Goal: Information Seeking & Learning: Learn about a topic

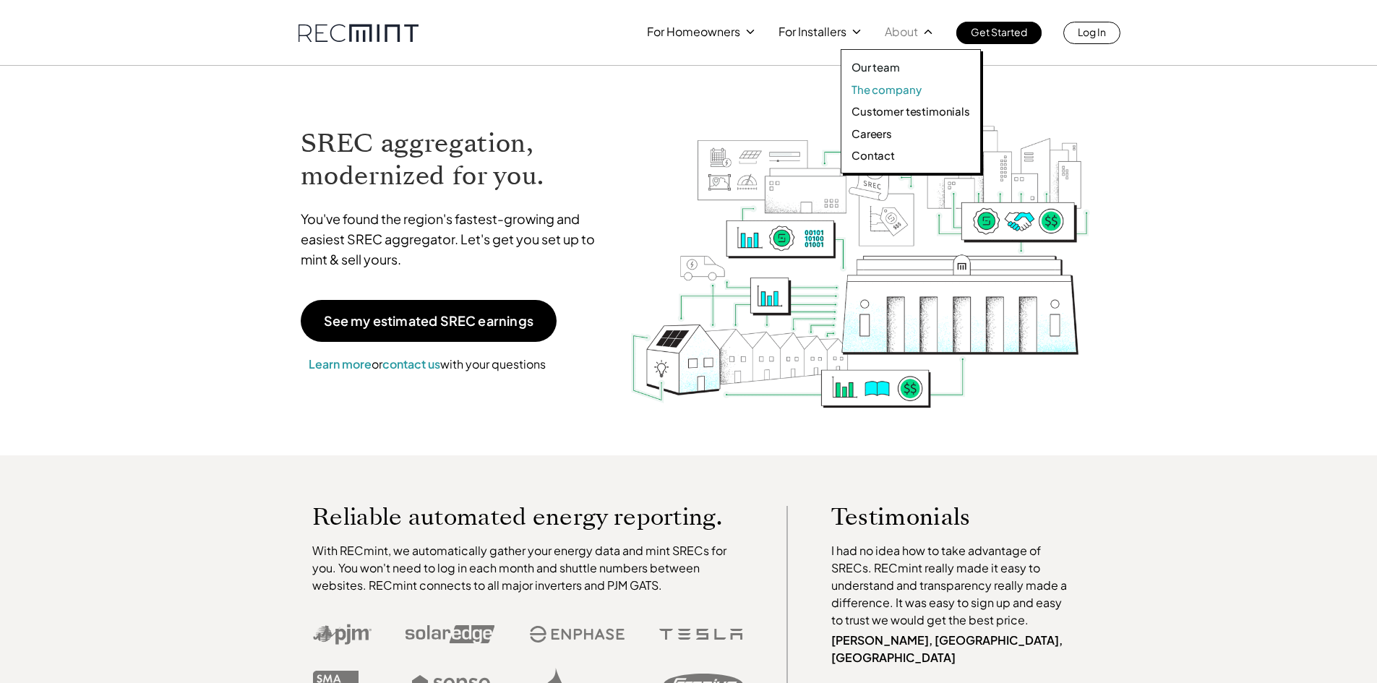
click at [886, 89] on p "The company" at bounding box center [886, 89] width 69 height 14
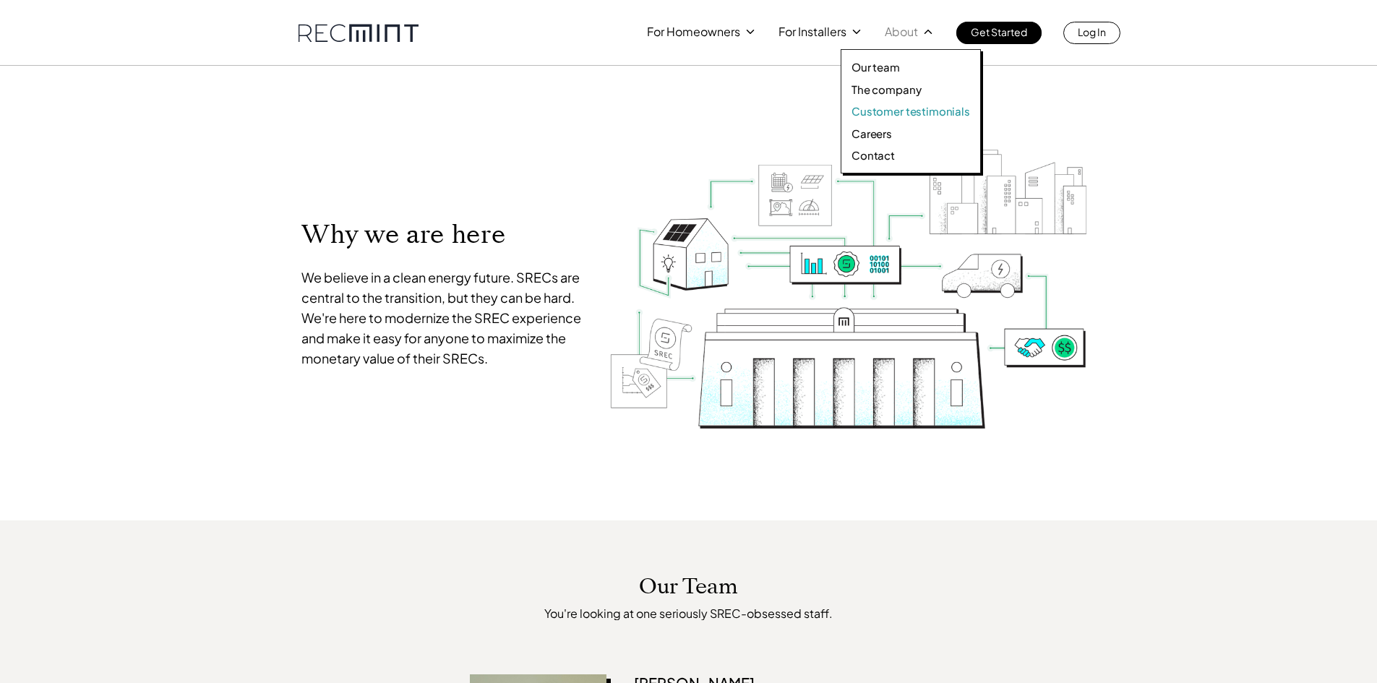
click at [899, 114] on p "Customer testimonials" at bounding box center [911, 111] width 119 height 14
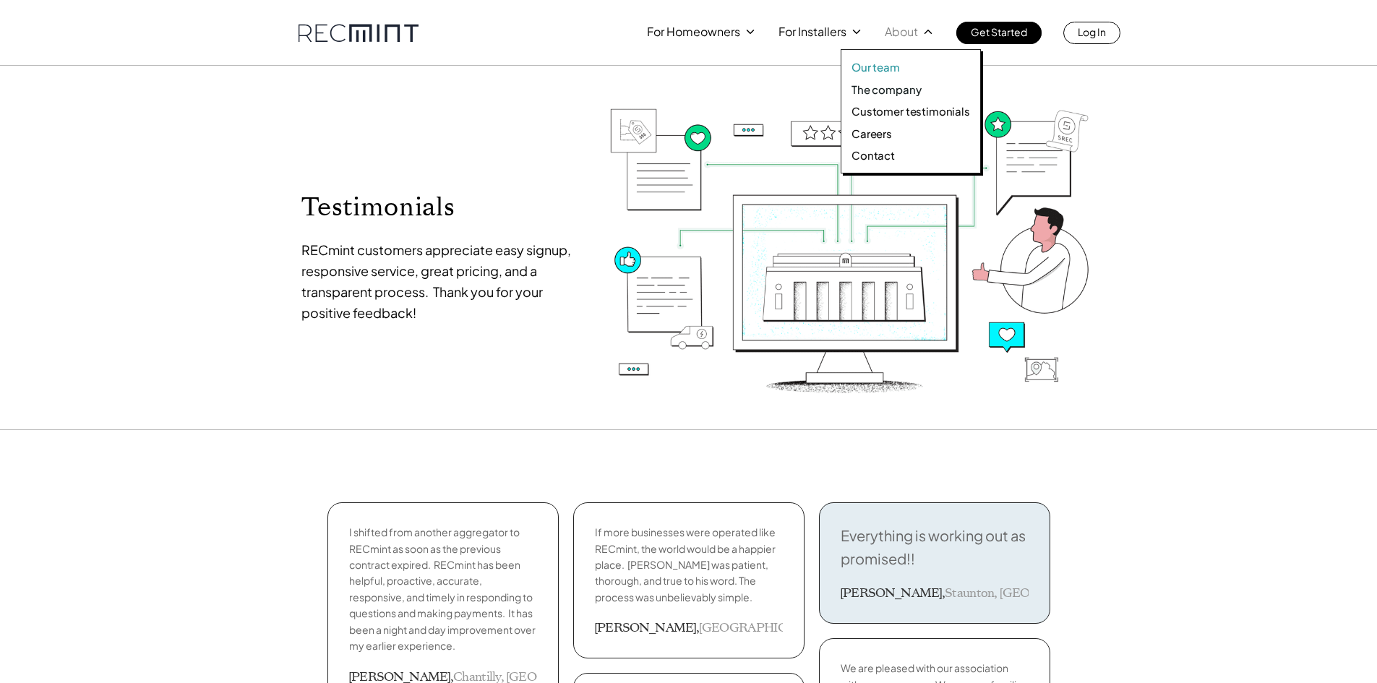
click at [883, 67] on p "Our team" at bounding box center [876, 67] width 48 height 14
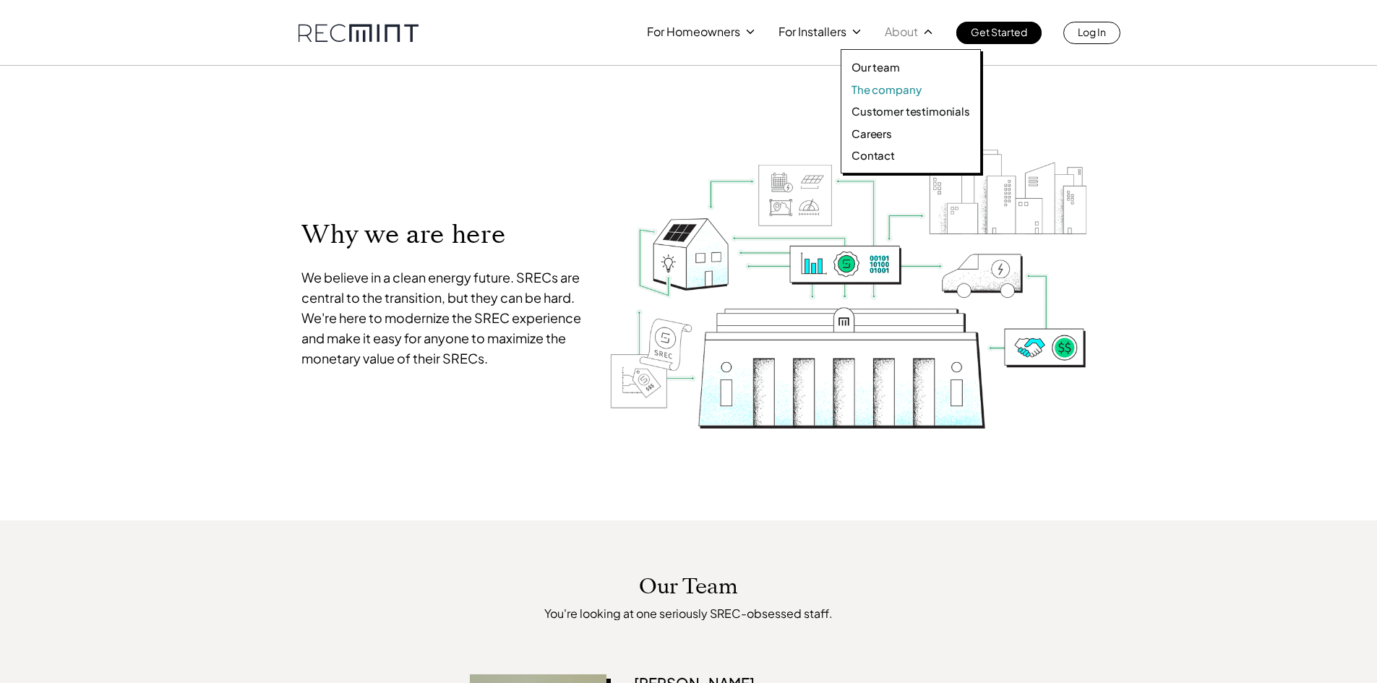
click at [889, 92] on p "The company" at bounding box center [886, 89] width 69 height 14
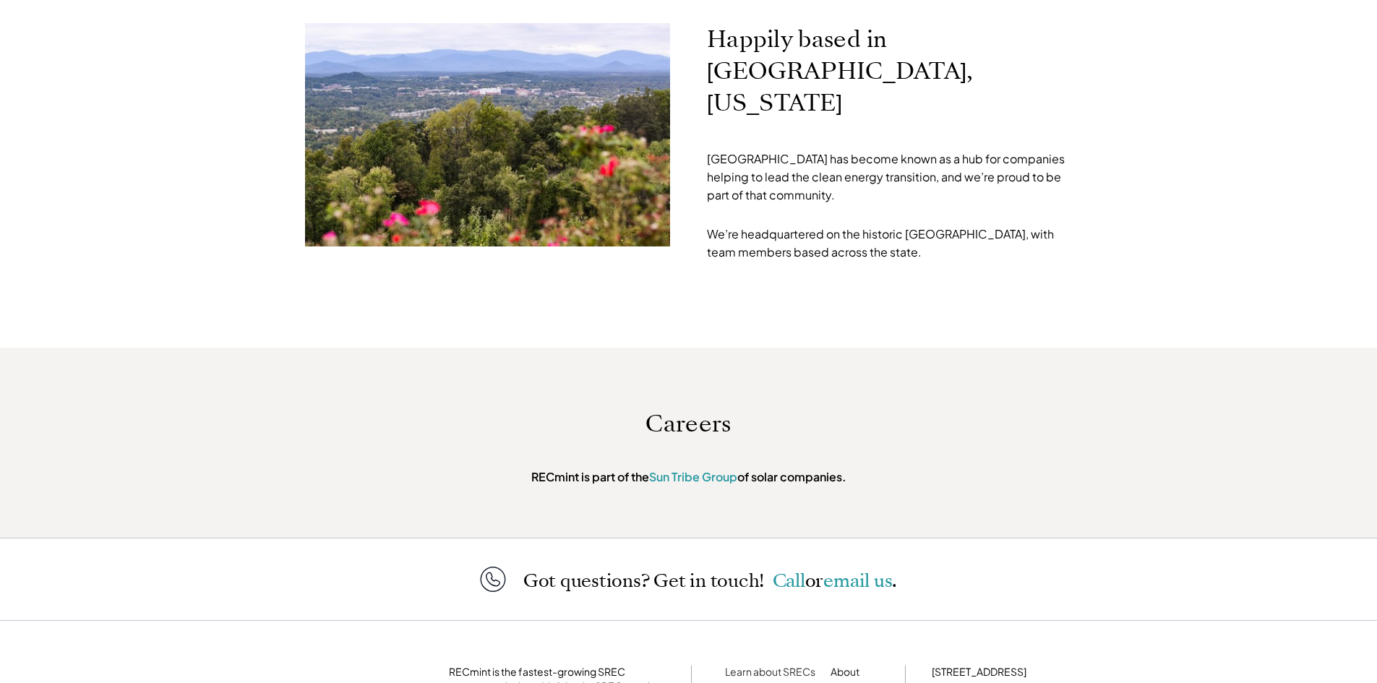
scroll to position [4553, 0]
click at [770, 664] on link "Learn about SRECs" at bounding box center [770, 670] width 90 height 13
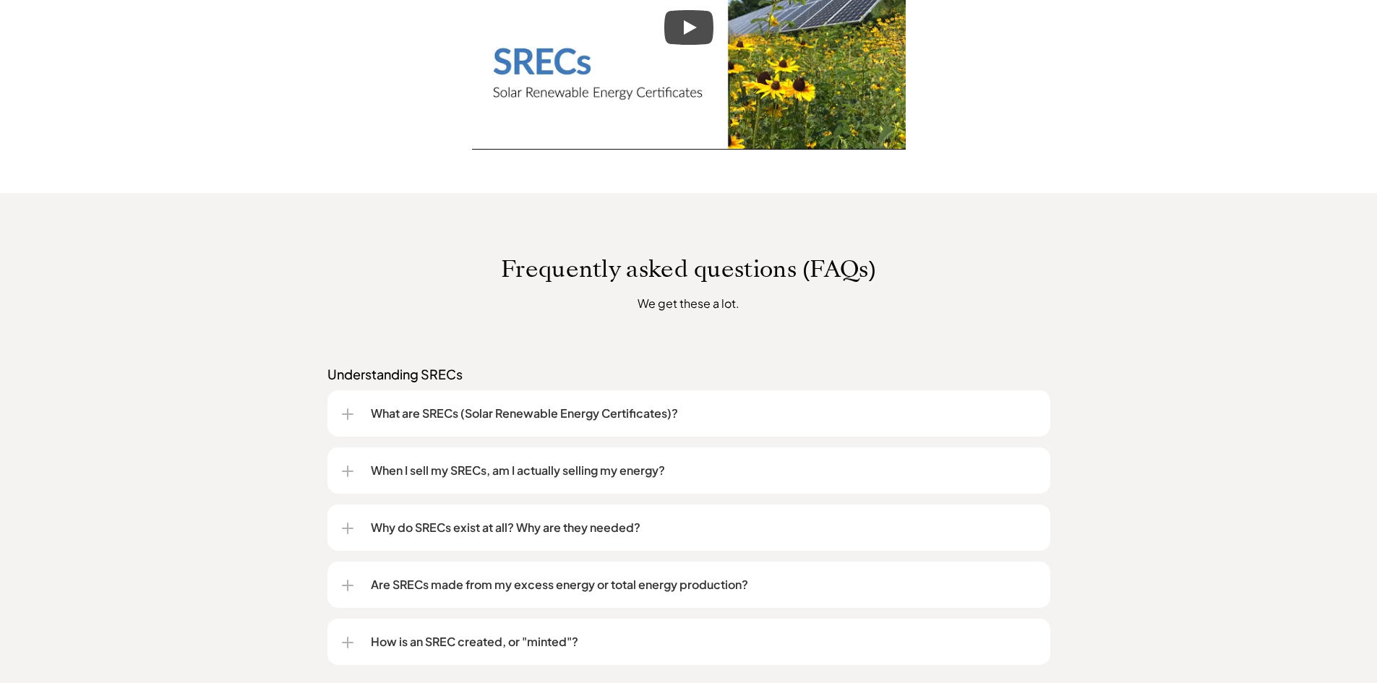
scroll to position [883, 0]
click at [692, 418] on p "What are SRECs (Solar Renewable Energy Certificates)?" at bounding box center [703, 412] width 665 height 17
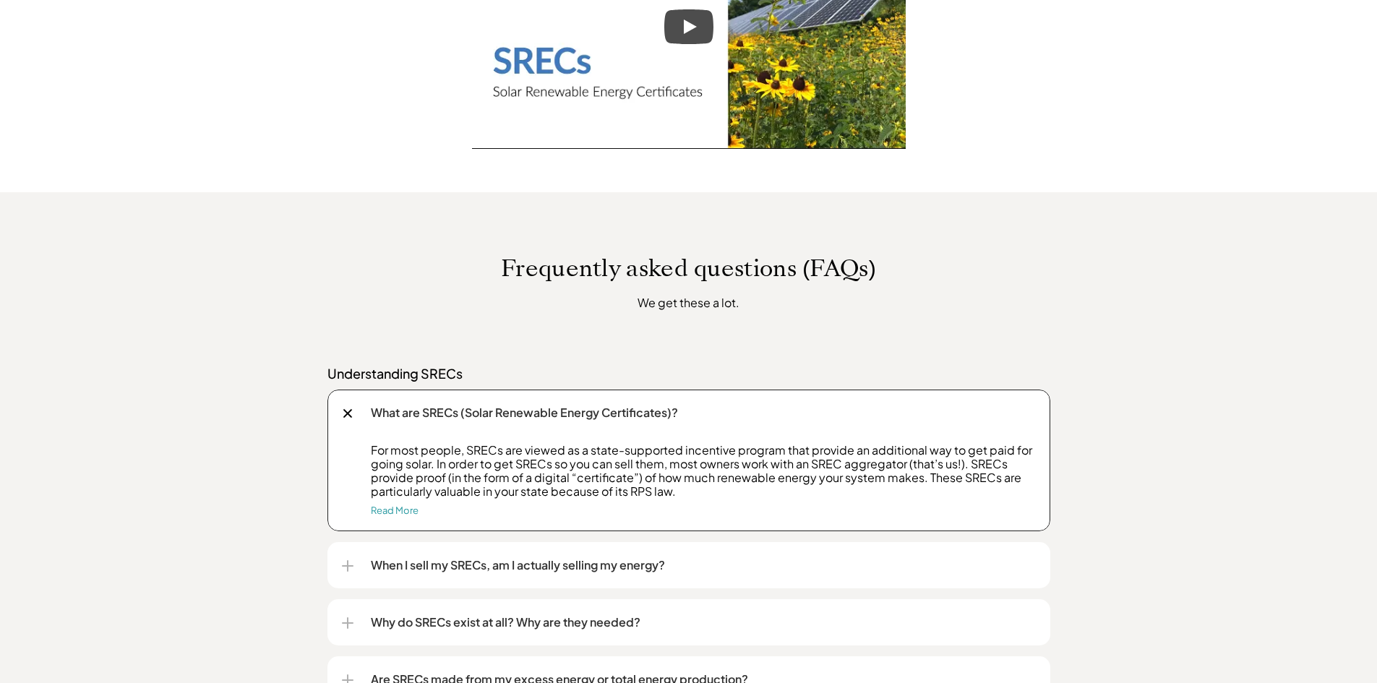
click at [692, 418] on p "What are SRECs (Solar Renewable Energy Certificates)?" at bounding box center [703, 412] width 665 height 17
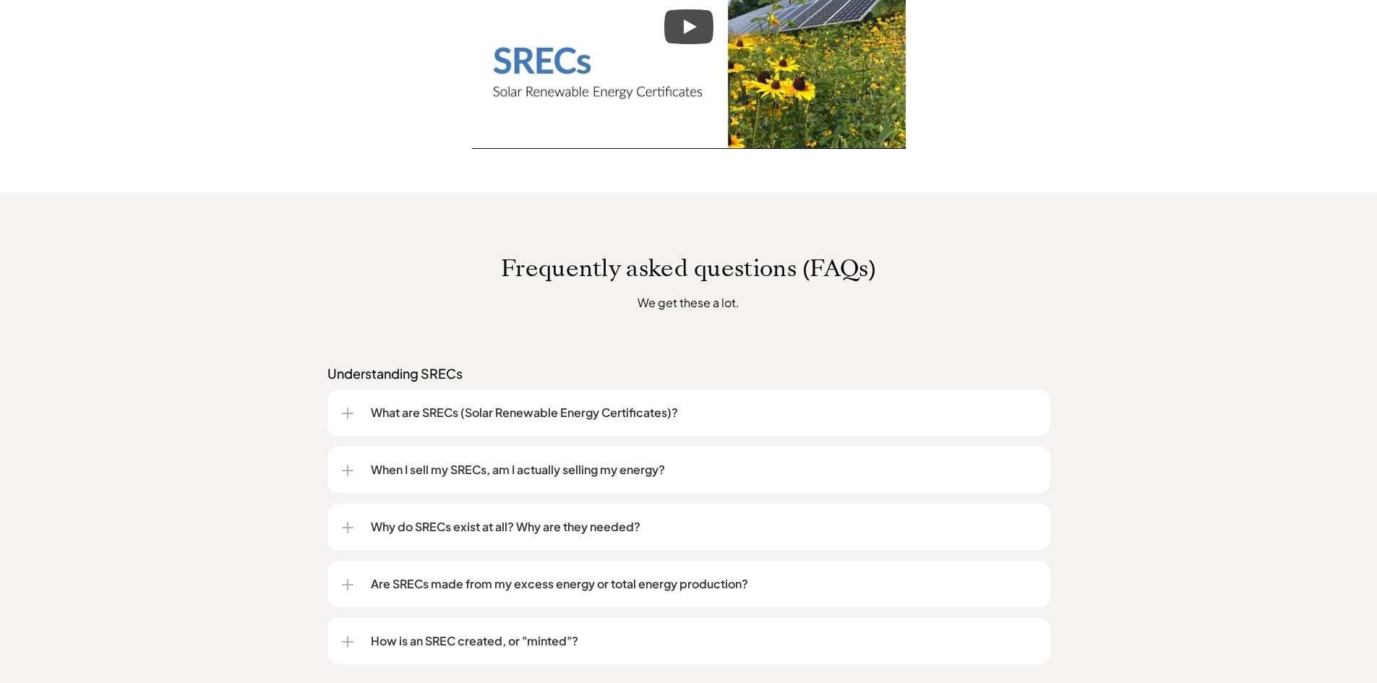
click at [604, 484] on div "When I sell my SRECs, am I actually selling my energy?" at bounding box center [689, 470] width 694 height 46
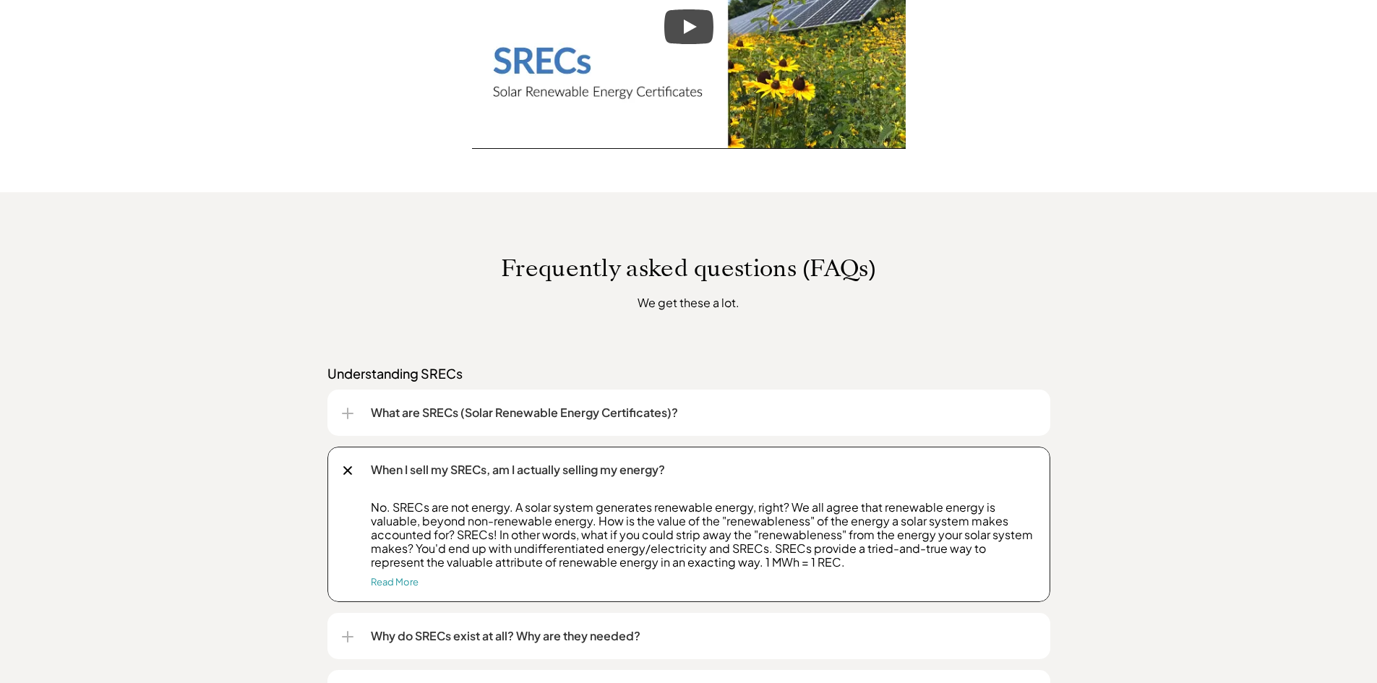
click at [604, 484] on div "When I sell my SRECs, am I actually selling my energy?" at bounding box center [689, 470] width 694 height 46
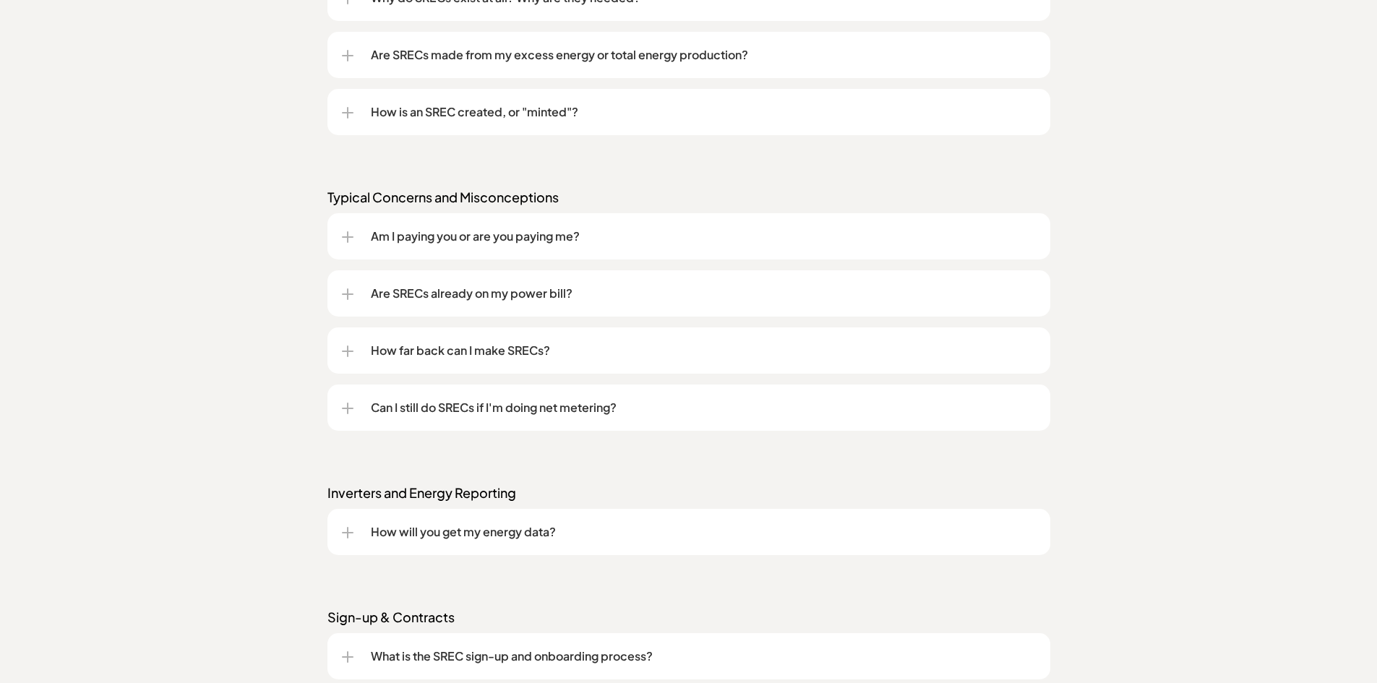
scroll to position [1416, 0]
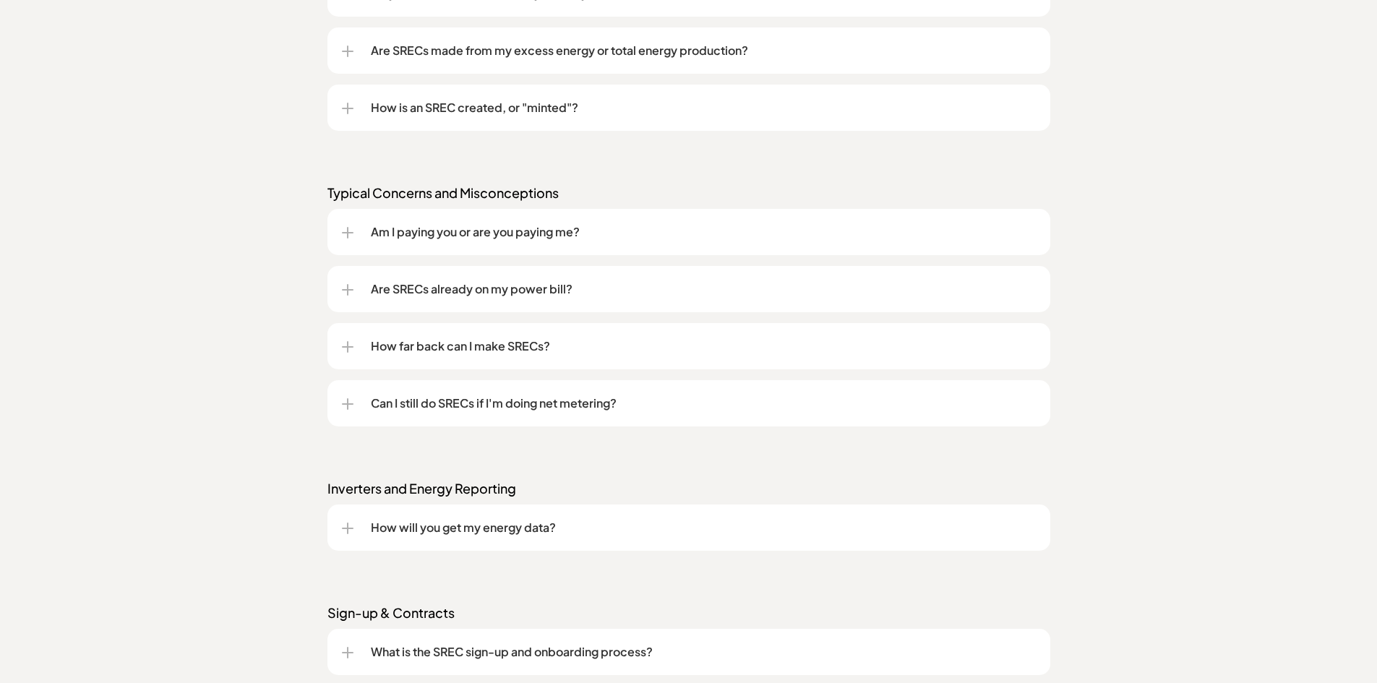
click at [505, 244] on div "Am I paying you or are you paying me?" at bounding box center [689, 232] width 694 height 46
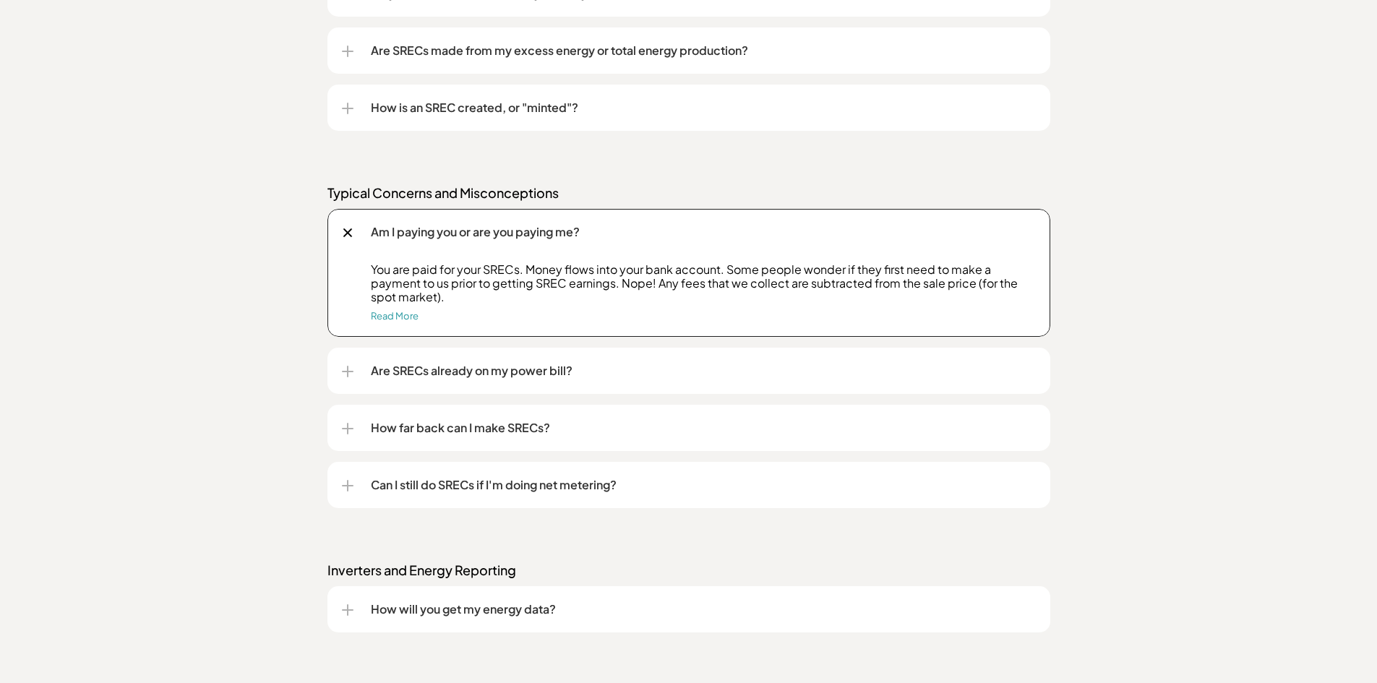
scroll to position [1539, 0]
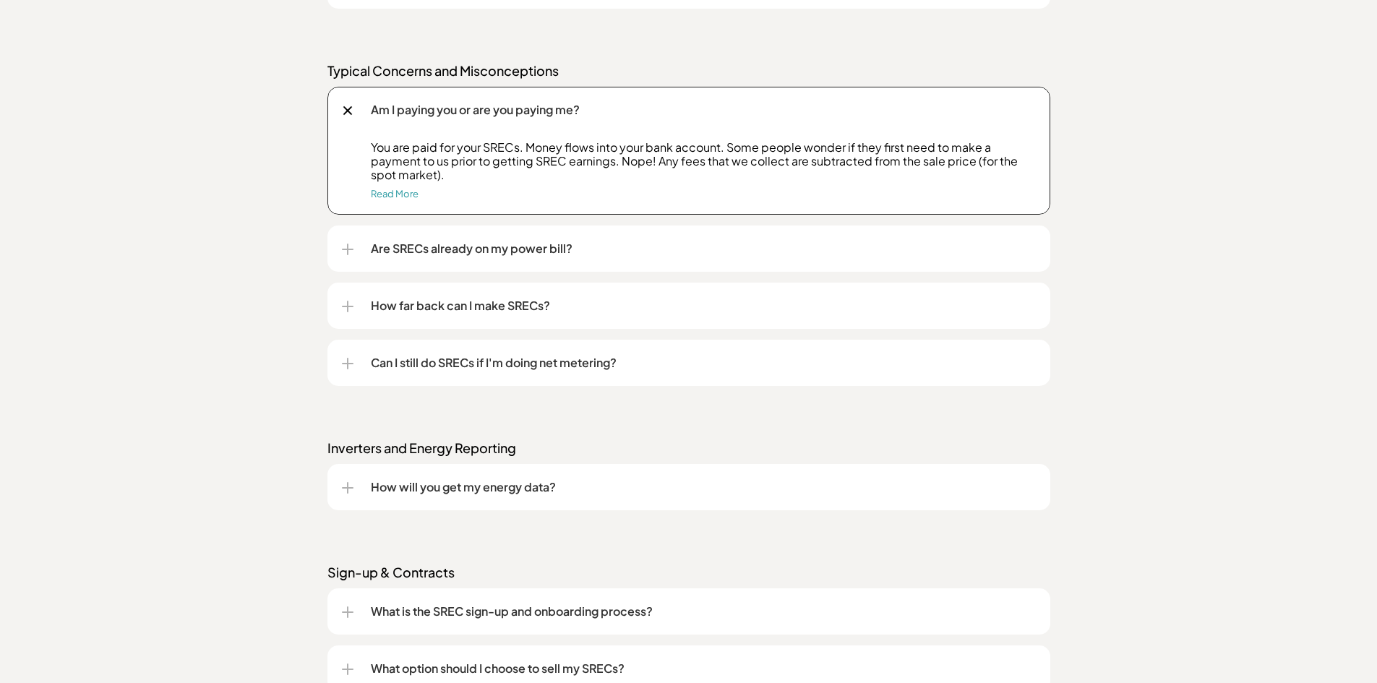
click at [489, 304] on p "How far back can I make SRECs?" at bounding box center [703, 305] width 665 height 17
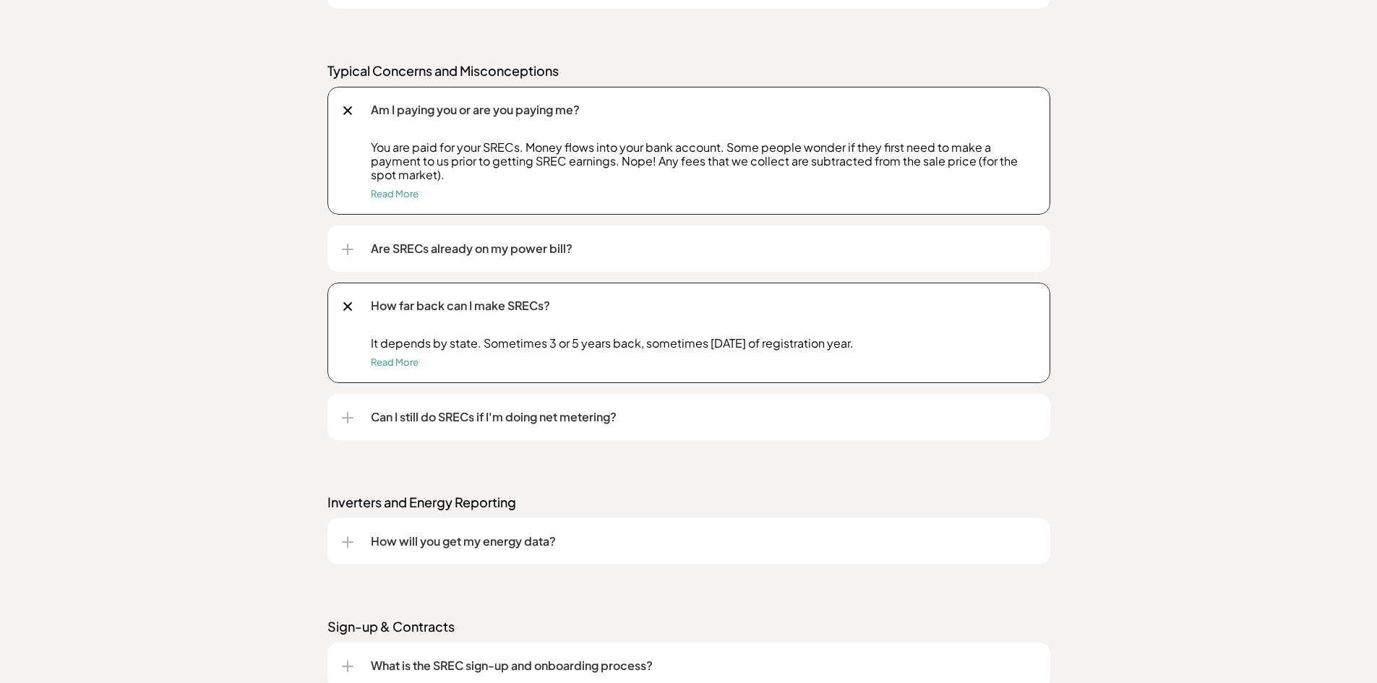
click at [524, 306] on p "How far back can I make SRECs?" at bounding box center [703, 305] width 665 height 17
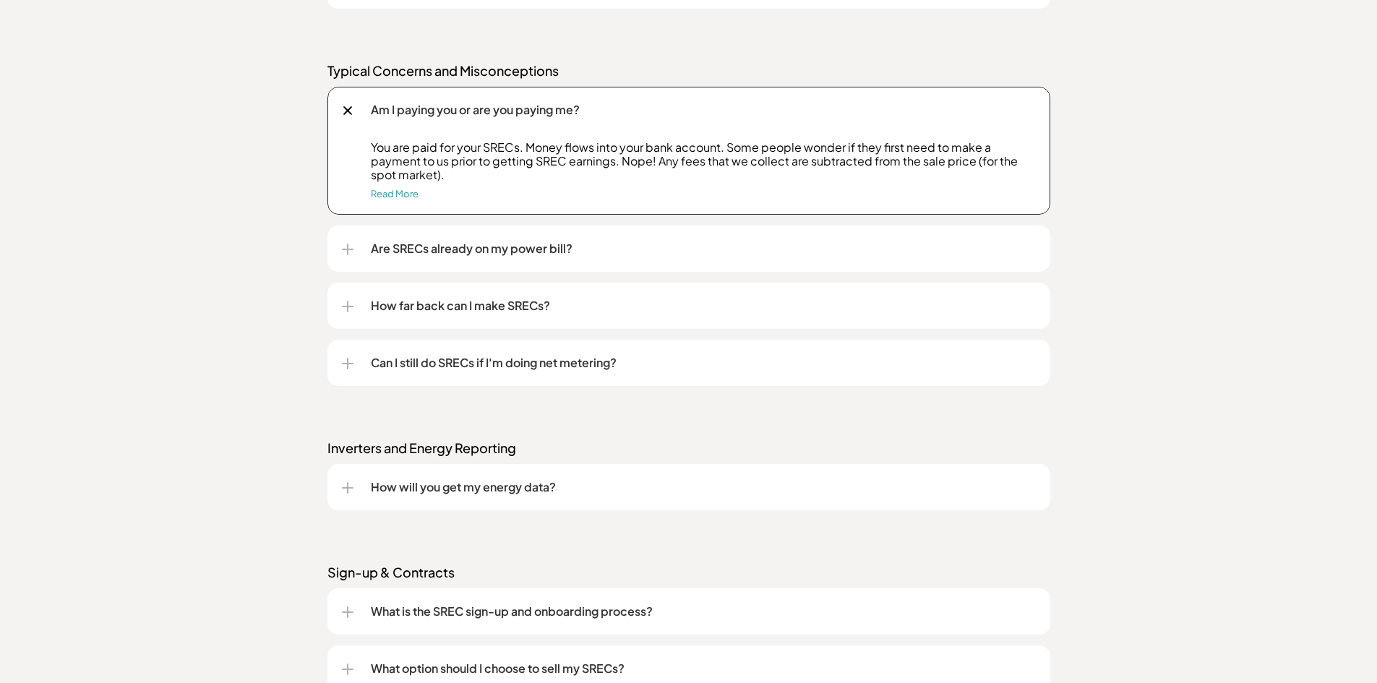
click at [513, 362] on p "Can I still do SRECs if I'm doing net metering?" at bounding box center [703, 362] width 665 height 17
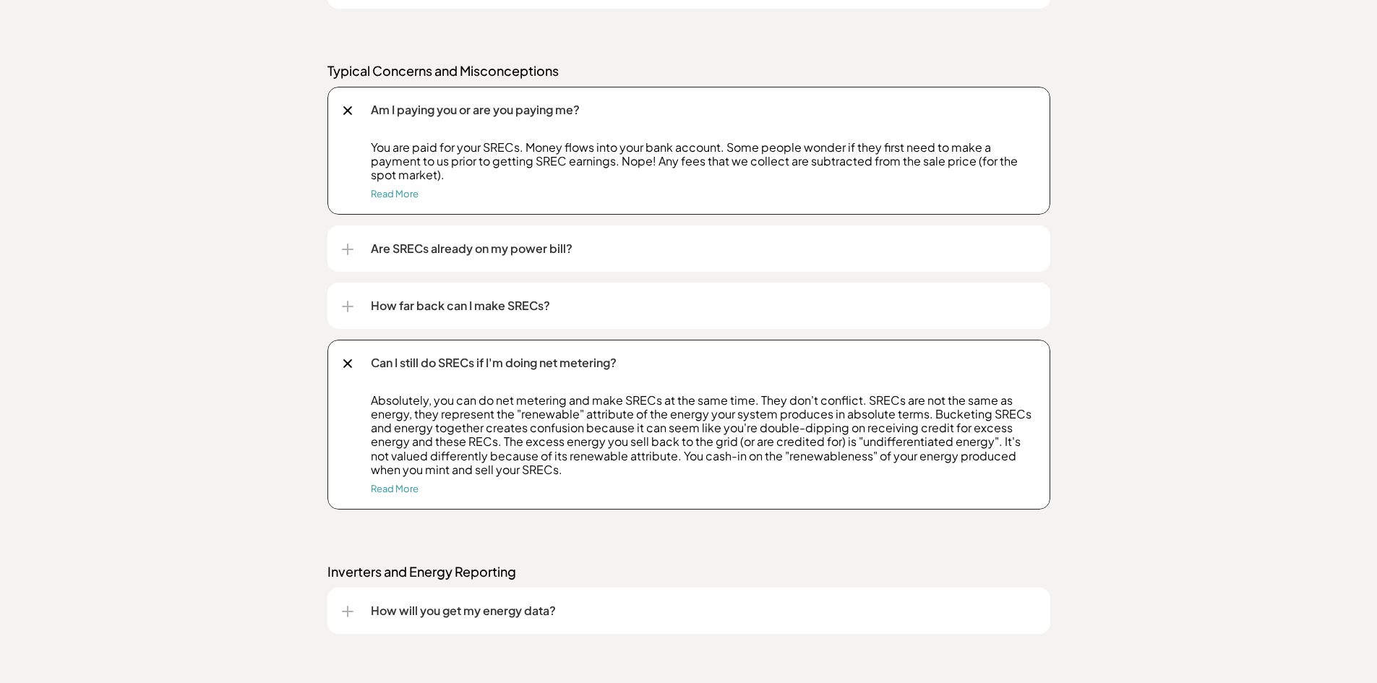
click at [537, 374] on div "Can I still do SRECs if I'm doing net metering?" at bounding box center [689, 363] width 694 height 46
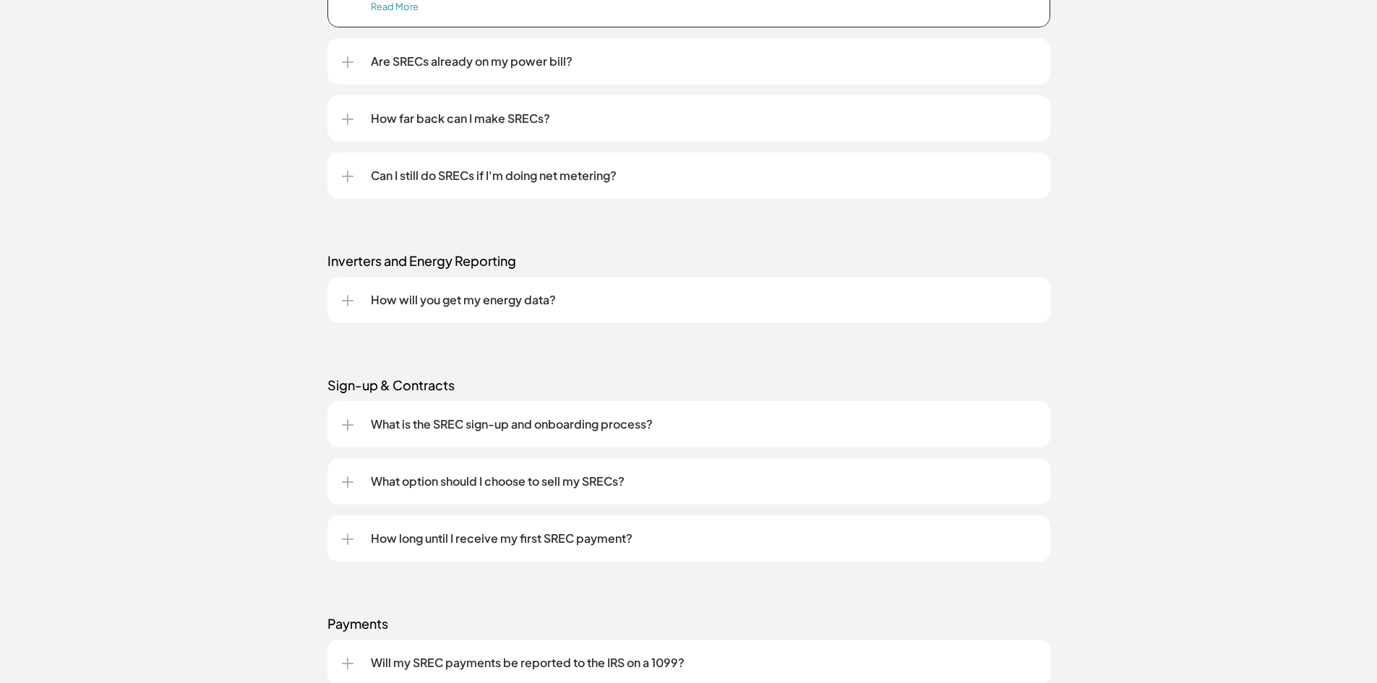
scroll to position [1727, 0]
click at [499, 417] on p "What is the SREC sign-up and onboarding process?" at bounding box center [703, 422] width 665 height 17
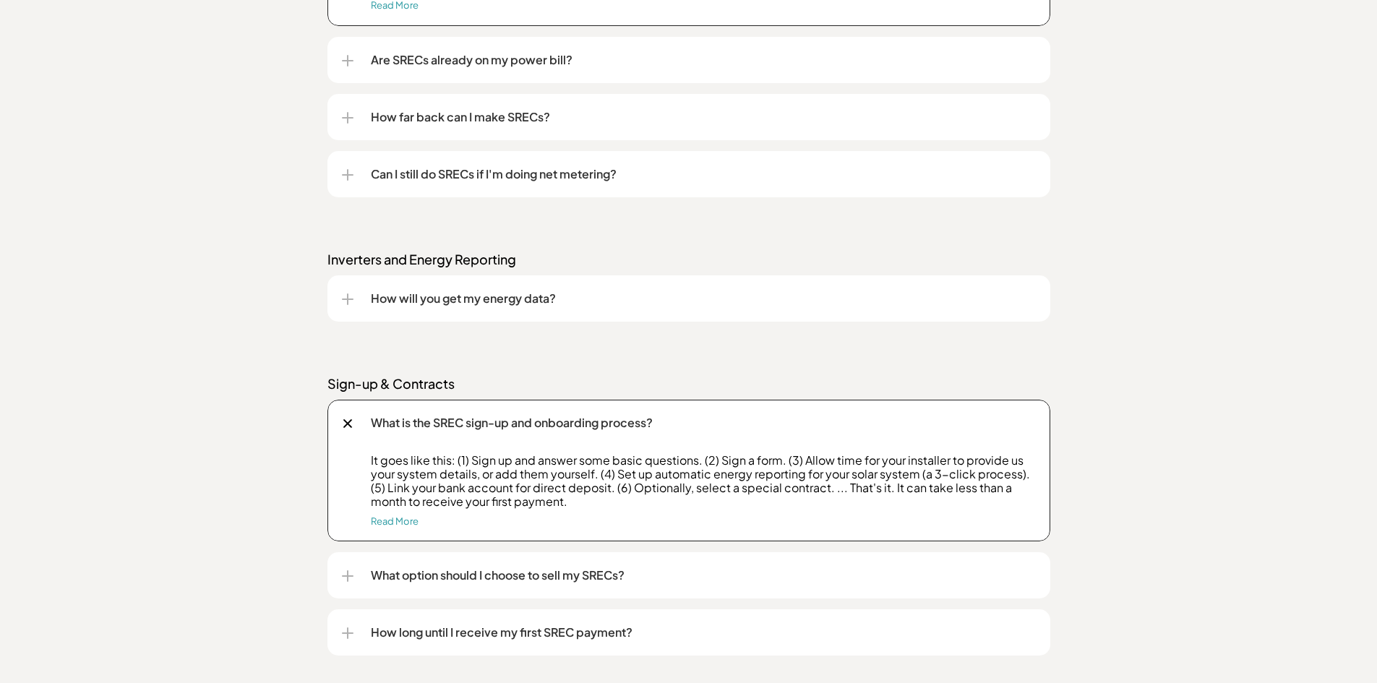
click at [499, 417] on p "What is the SREC sign-up and onboarding process?" at bounding box center [703, 422] width 665 height 17
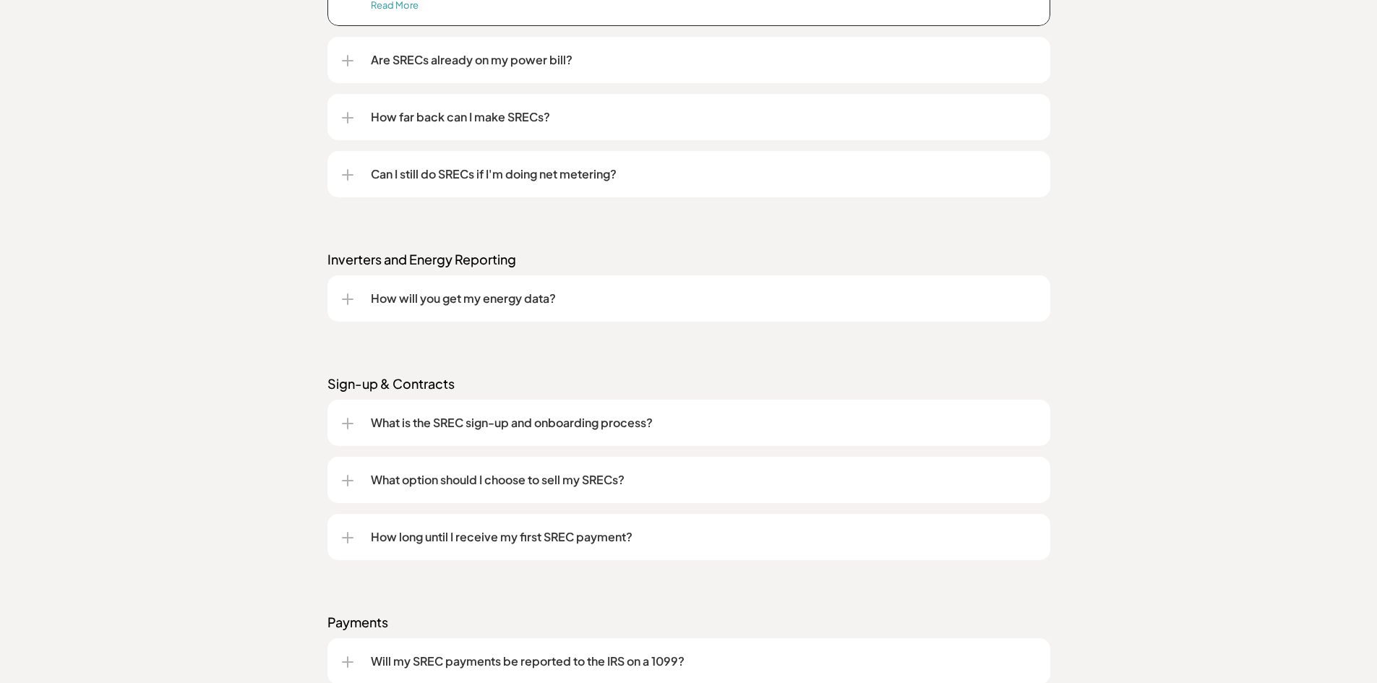
click at [515, 473] on p "What option should I choose to sell my SRECs?" at bounding box center [703, 479] width 665 height 17
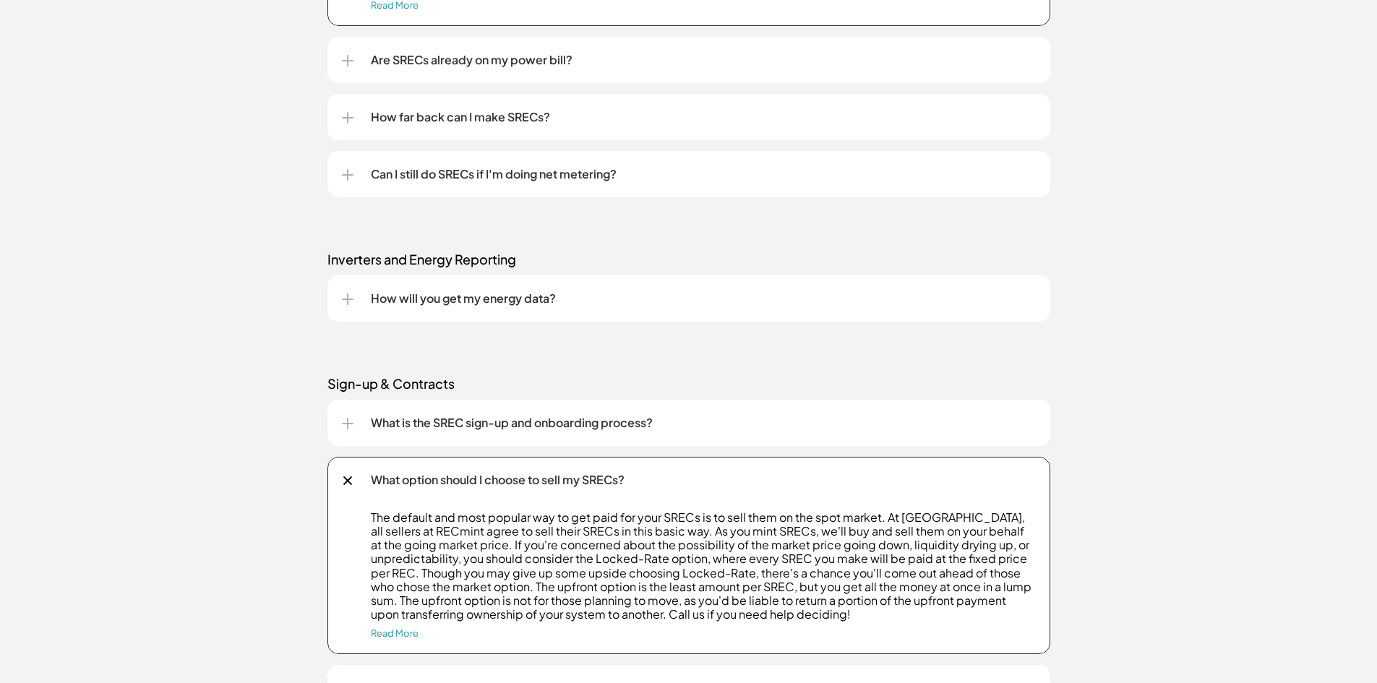
click at [542, 491] on div "What option should I choose to sell my SRECs?" at bounding box center [689, 480] width 694 height 46
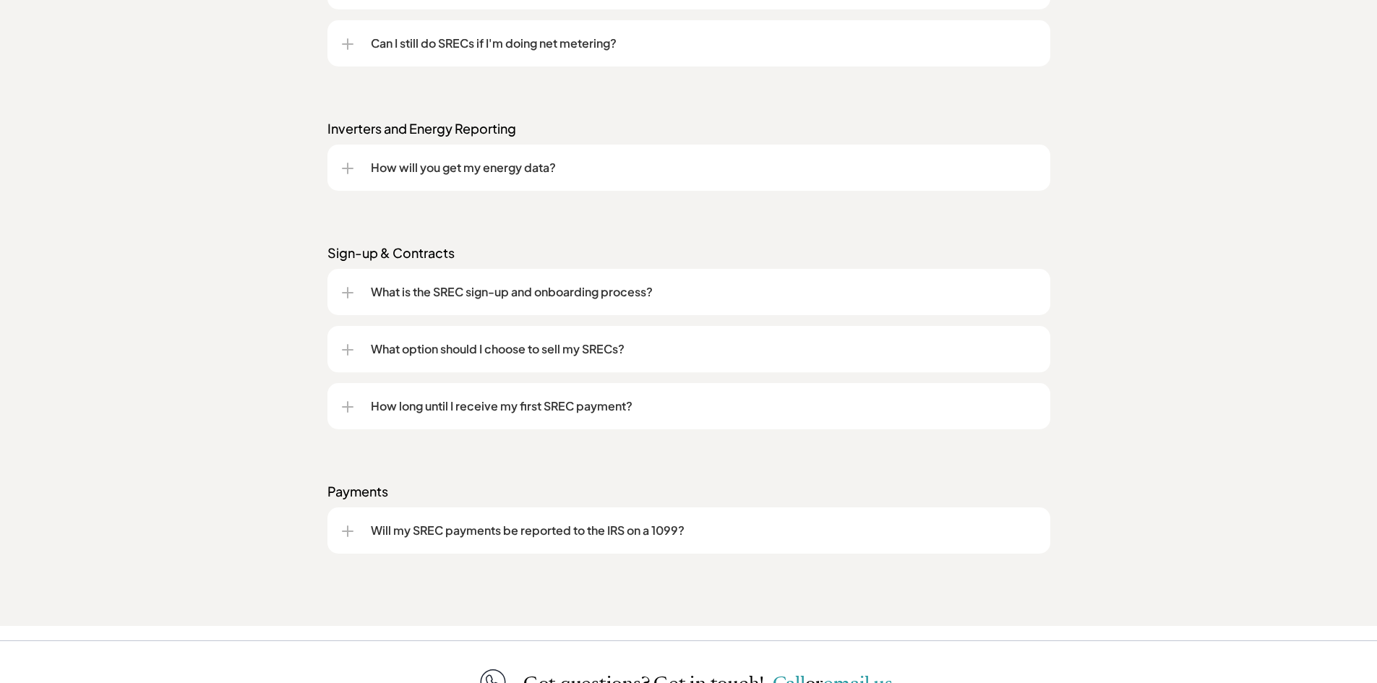
scroll to position [1859, 0]
click at [558, 419] on div "How long until I receive my first SREC payment?" at bounding box center [689, 405] width 694 height 46
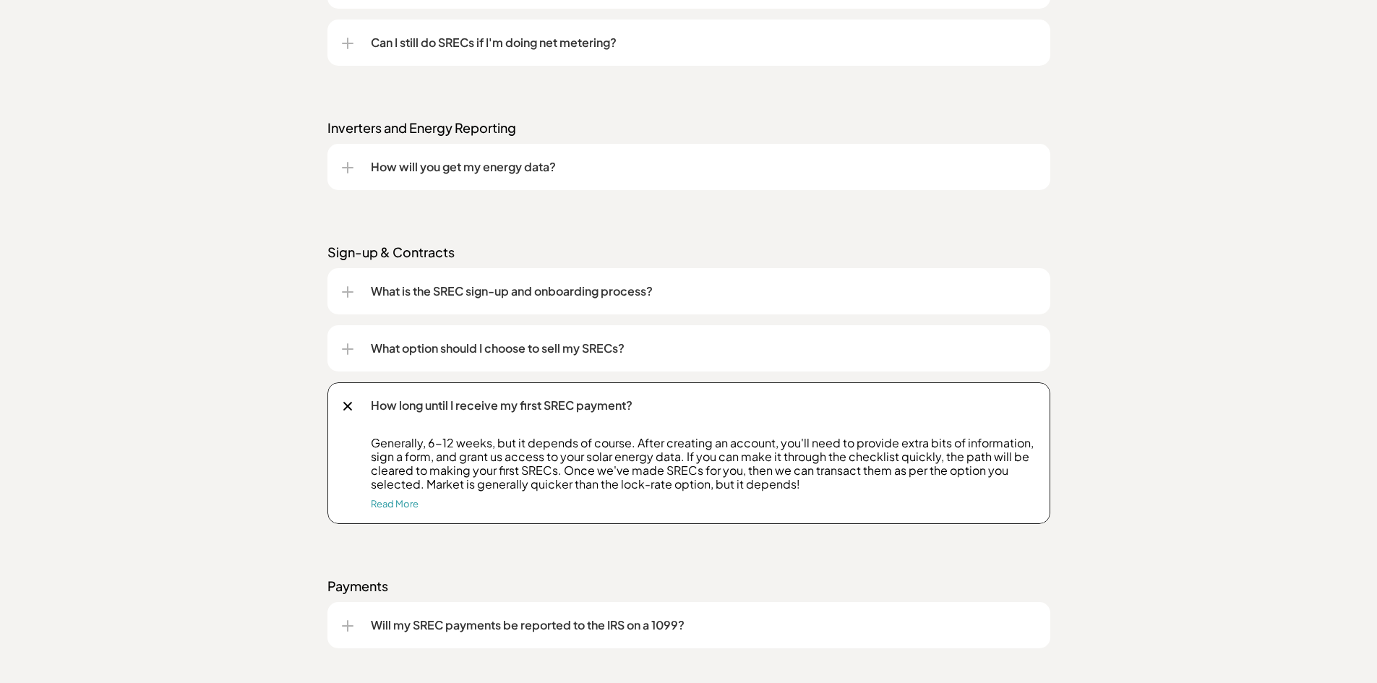
click at [558, 419] on div "How long until I receive my first SREC payment?" at bounding box center [689, 405] width 694 height 46
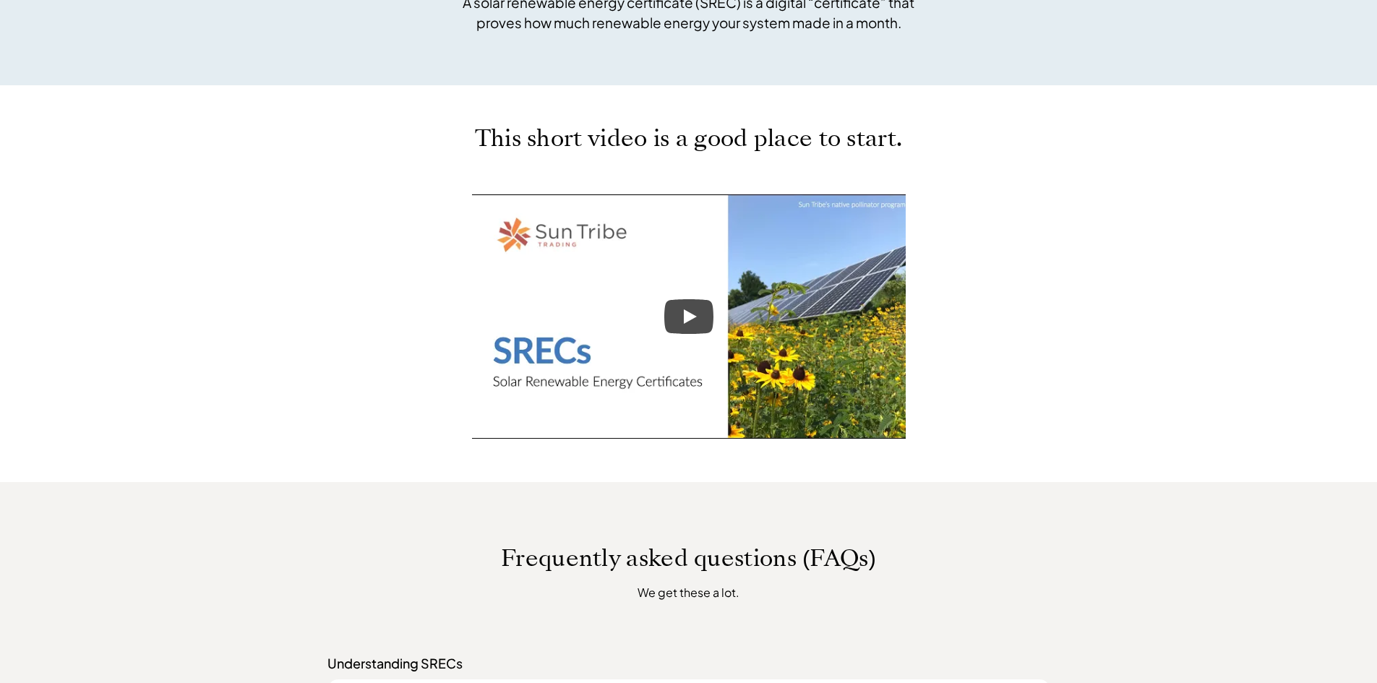
scroll to position [0, 0]
